Goal: Task Accomplishment & Management: Complete application form

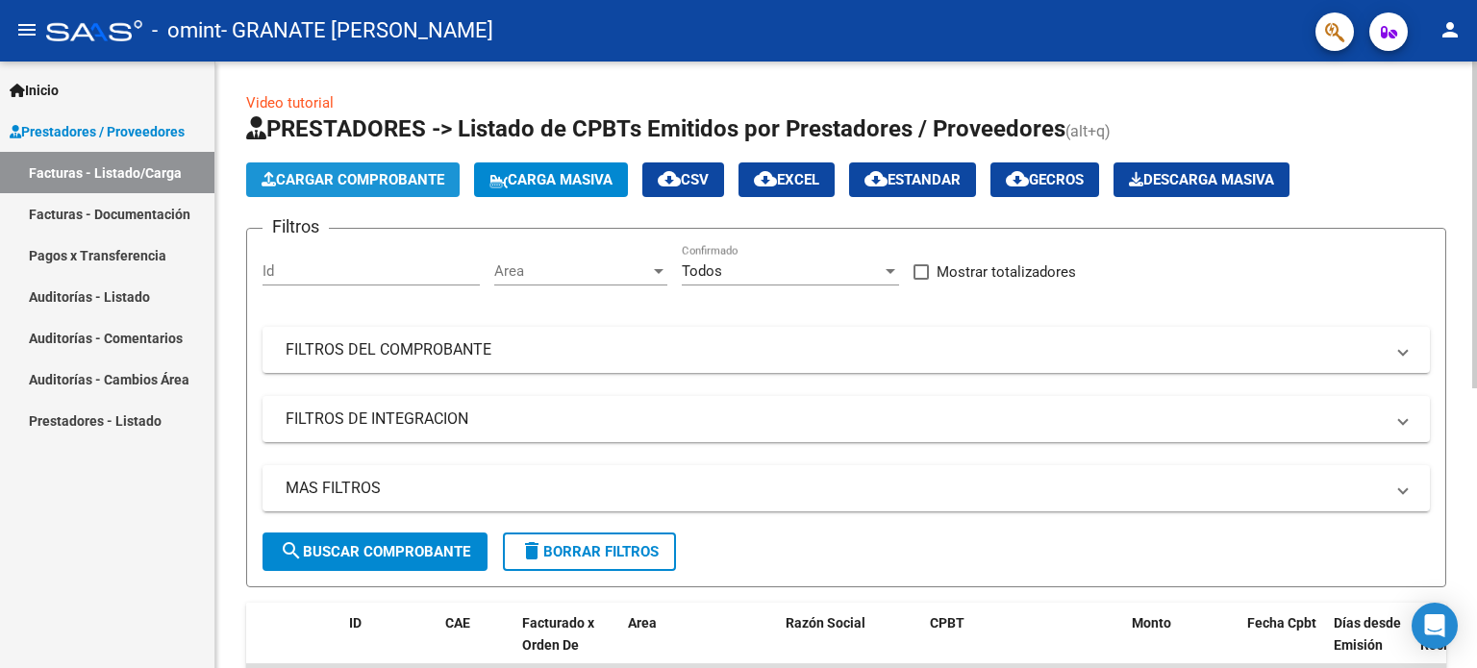
click at [321, 172] on span "Cargar Comprobante" at bounding box center [352, 179] width 183 height 17
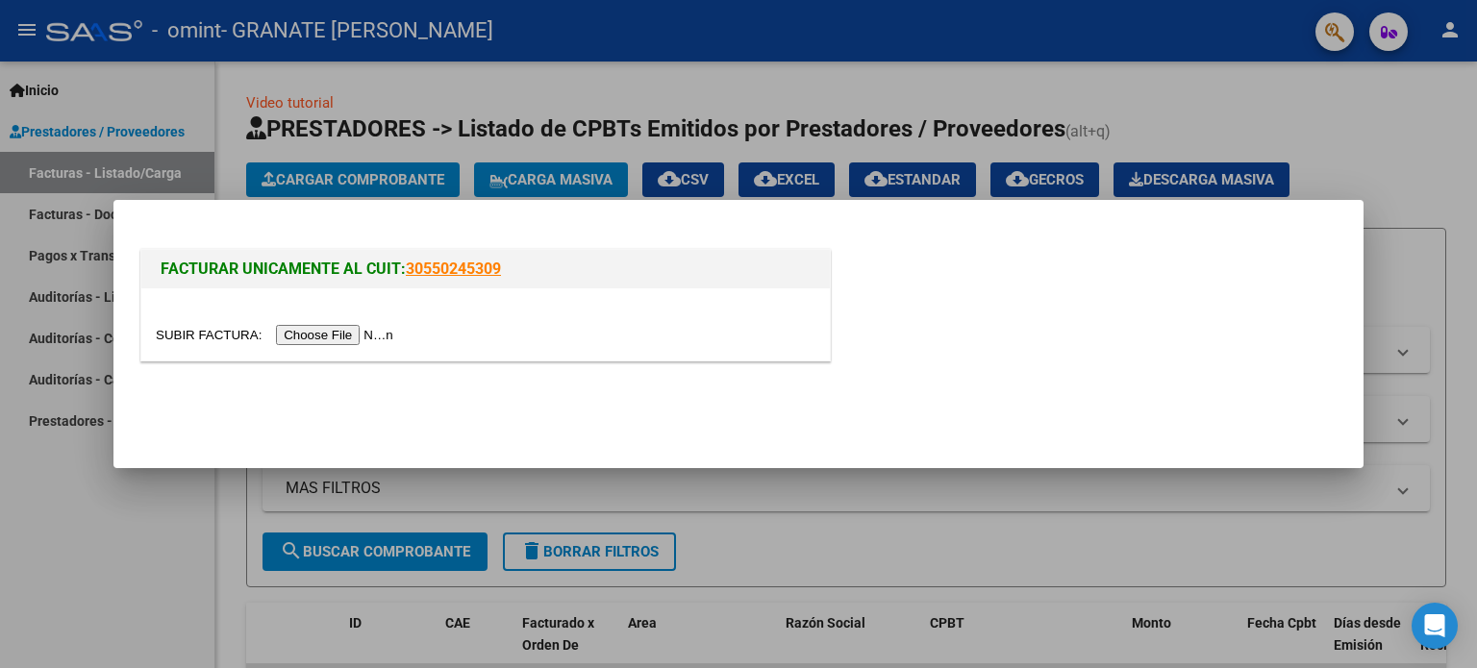
click at [338, 332] on input "file" at bounding box center [277, 335] width 243 height 20
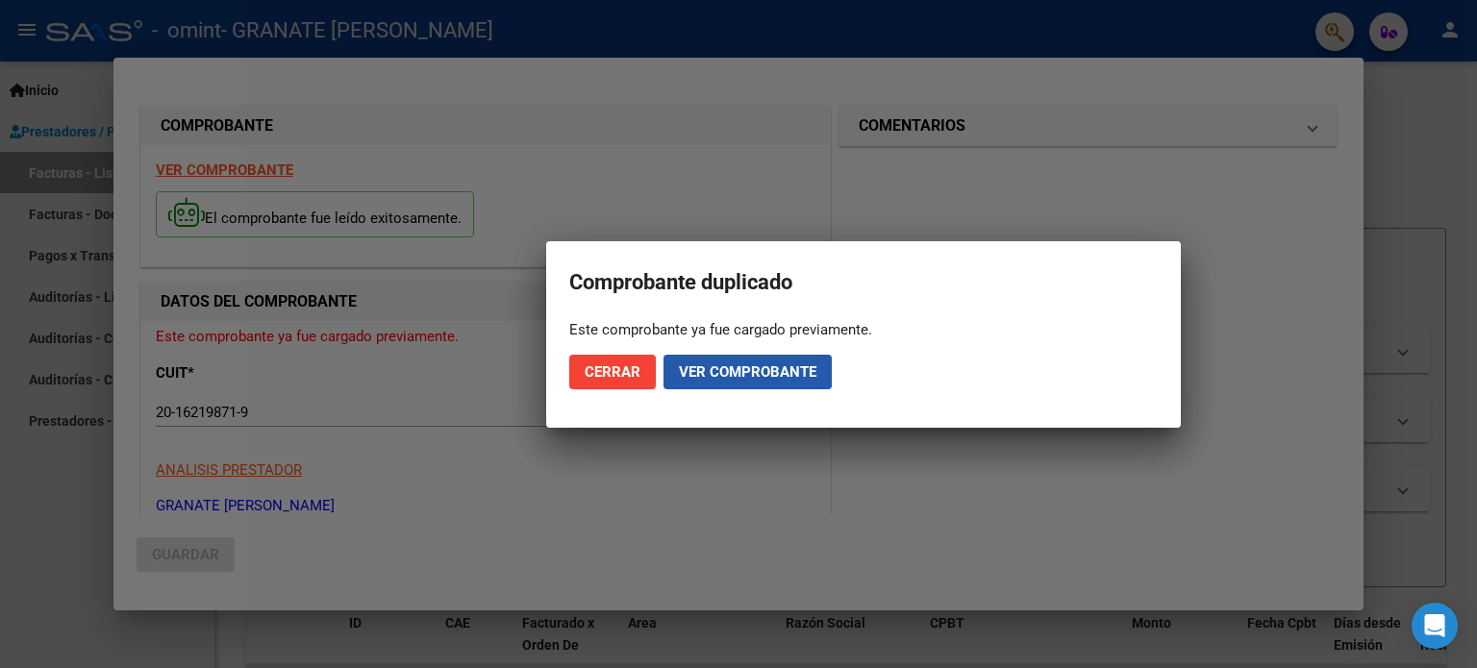
click at [715, 363] on span "Ver comprobante" at bounding box center [747, 371] width 137 height 17
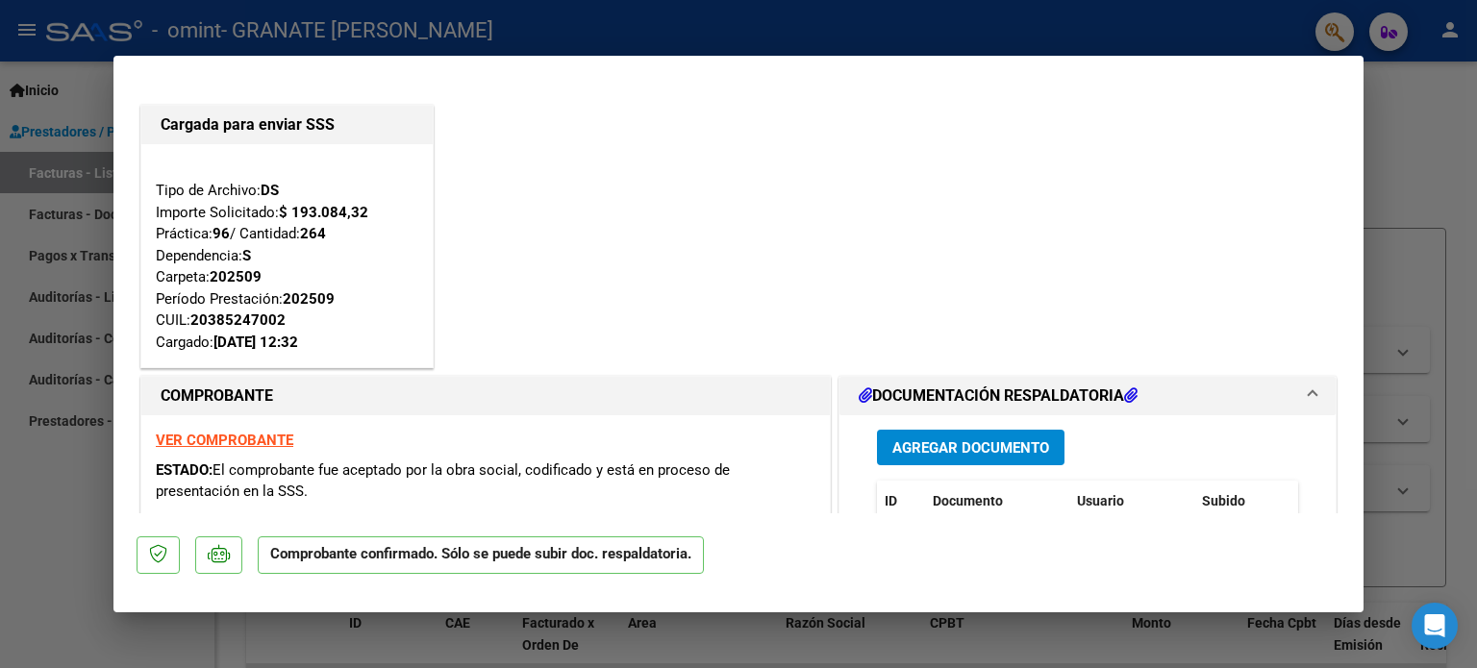
drag, startPoint x: 715, startPoint y: 362, endPoint x: 941, endPoint y: 264, distance: 246.3
click at [941, 264] on div "Cargada para enviar SSS Tipo de Archivo: DS Importe Solicitado: $ 193.084,32 Pr…" at bounding box center [739, 237] width 1204 height 272
click at [1412, 191] on div at bounding box center [738, 334] width 1477 height 668
type input "$ 0,00"
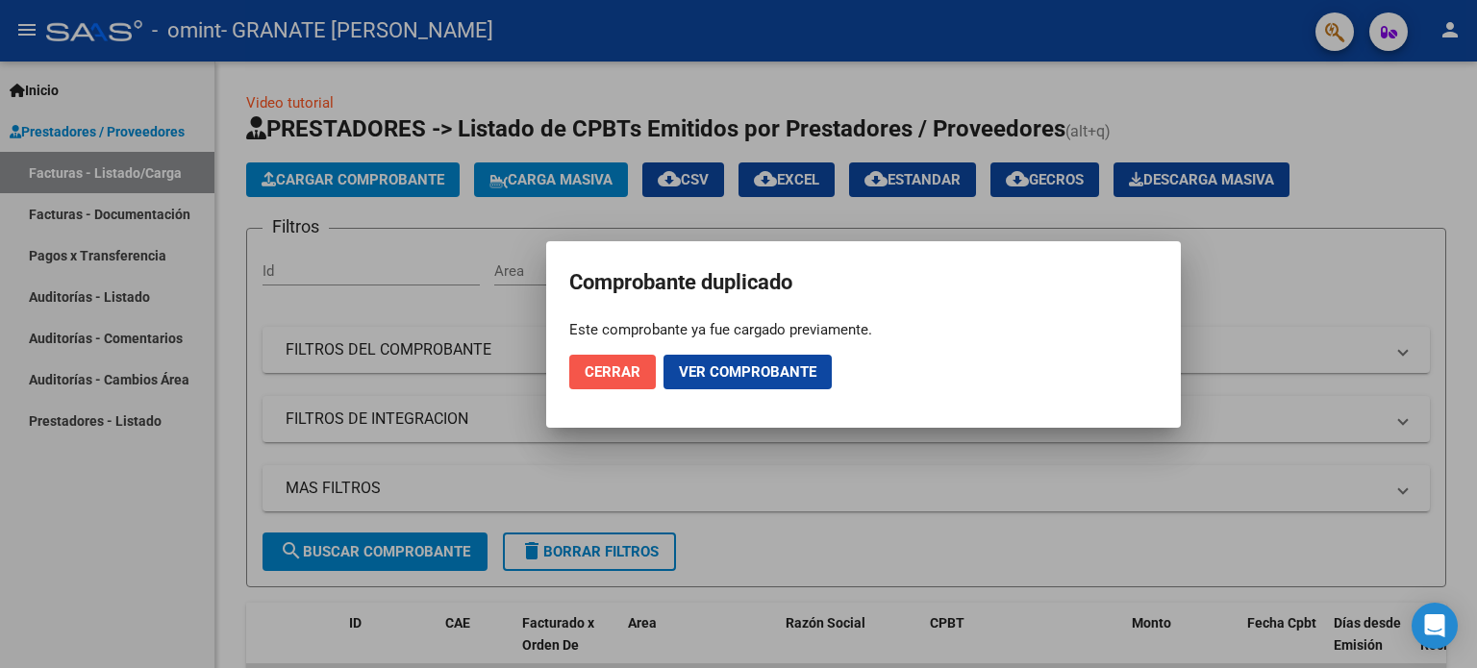
click at [602, 372] on span "Cerrar" at bounding box center [612, 371] width 56 height 17
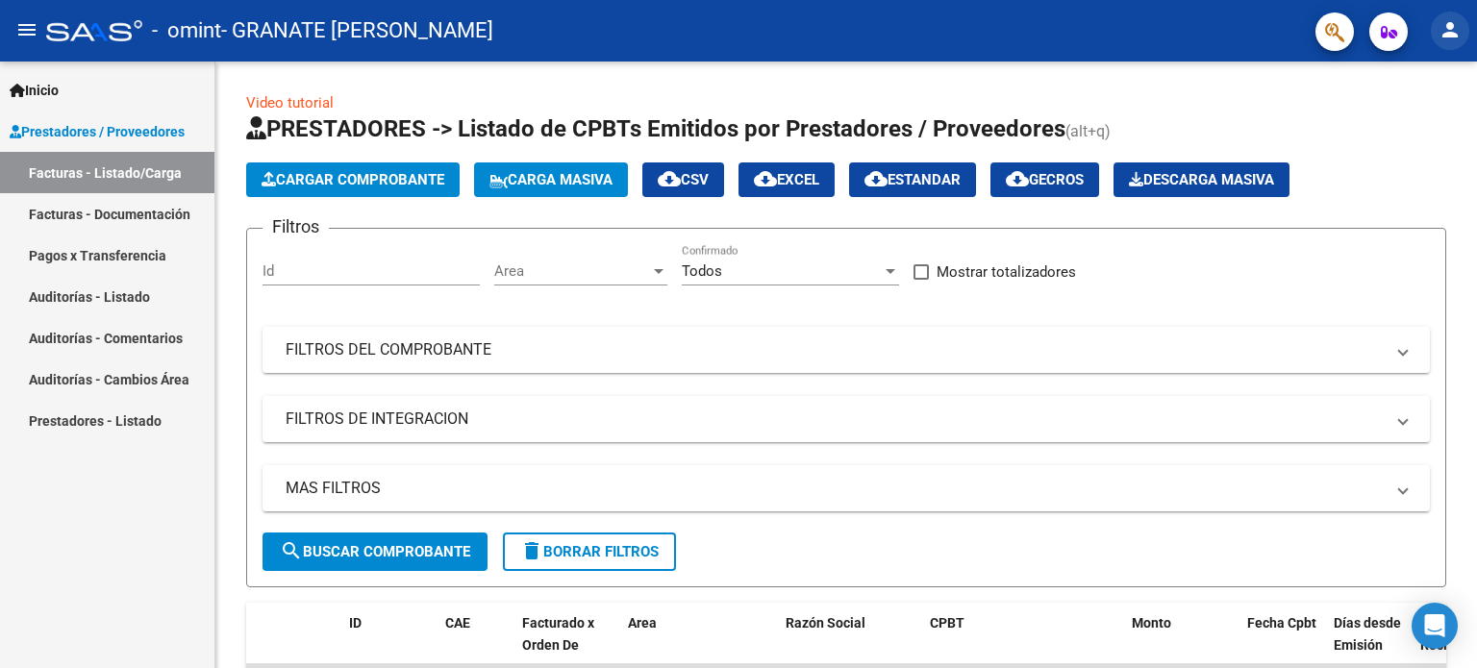
click at [1452, 32] on mat-icon "person" at bounding box center [1449, 29] width 23 height 23
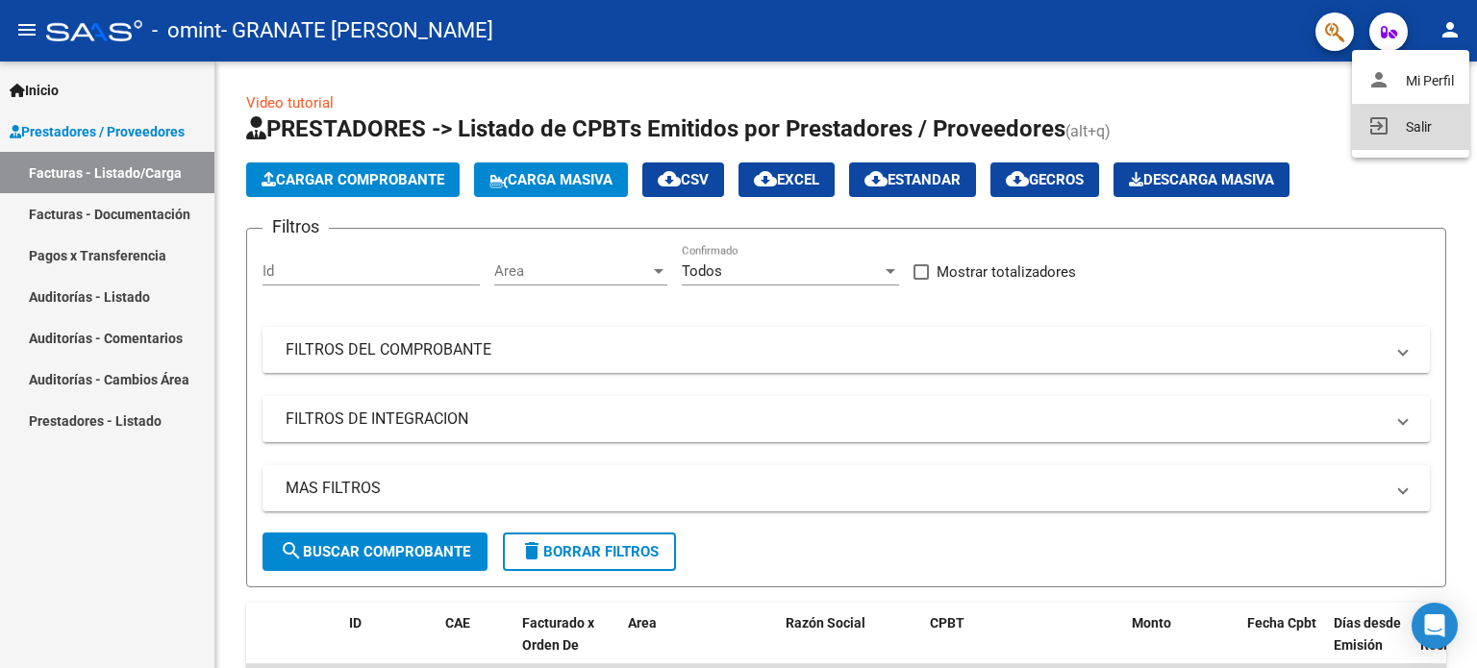
click at [1427, 127] on button "exit_to_app Salir" at bounding box center [1410, 127] width 117 height 46
